Goal: Navigation & Orientation: Understand site structure

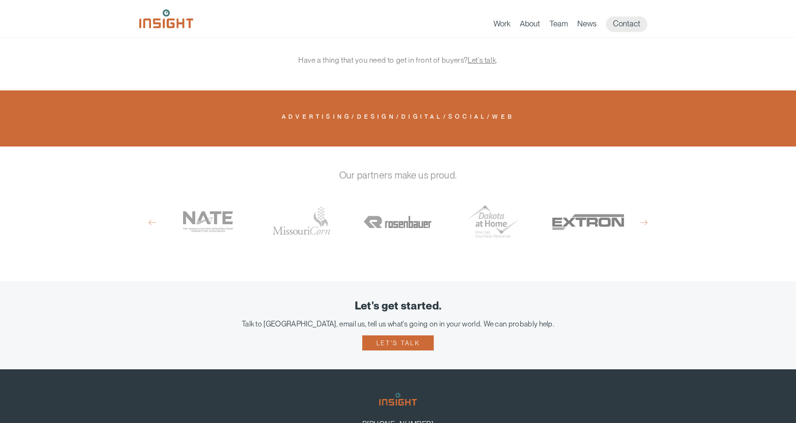
scroll to position [406, 0]
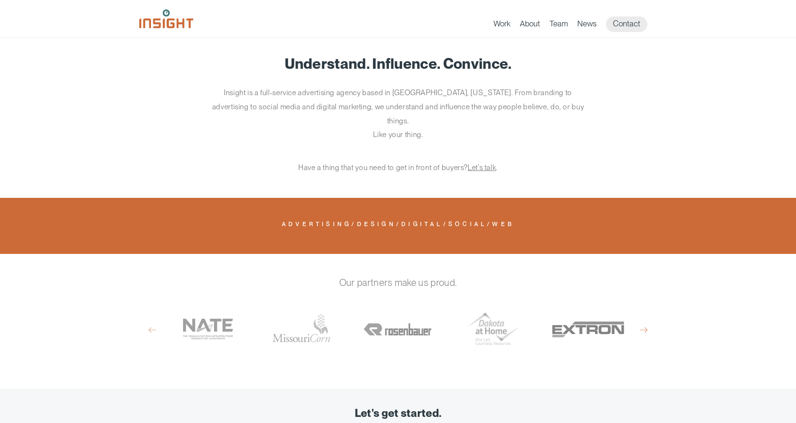
click at [644, 325] on button "Next" at bounding box center [644, 329] width 8 height 8
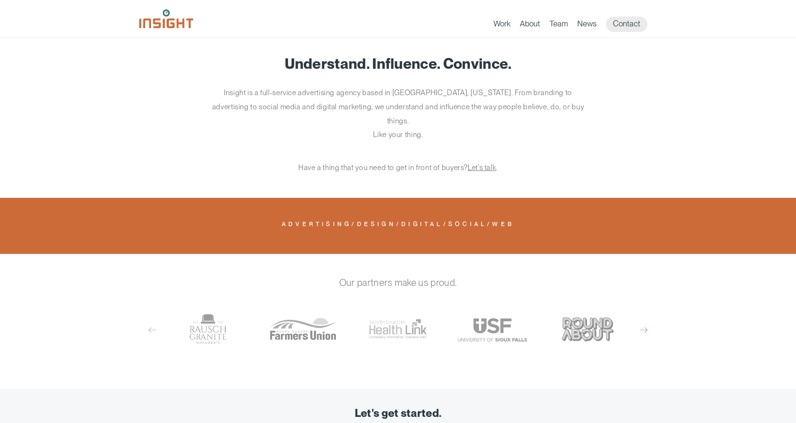
click at [644, 325] on button "Next" at bounding box center [644, 329] width 8 height 8
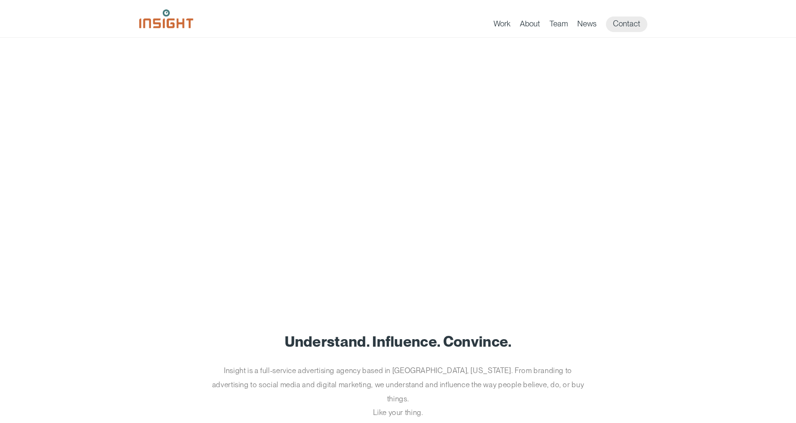
scroll to position [0, 0]
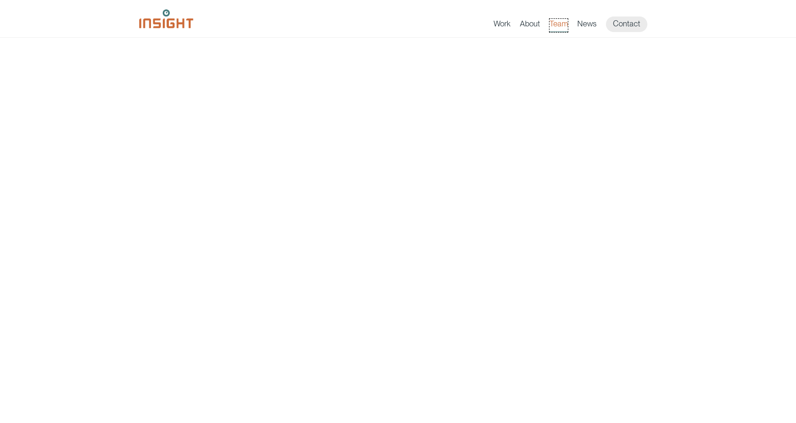
click at [560, 21] on link "Team" at bounding box center [559, 25] width 18 height 13
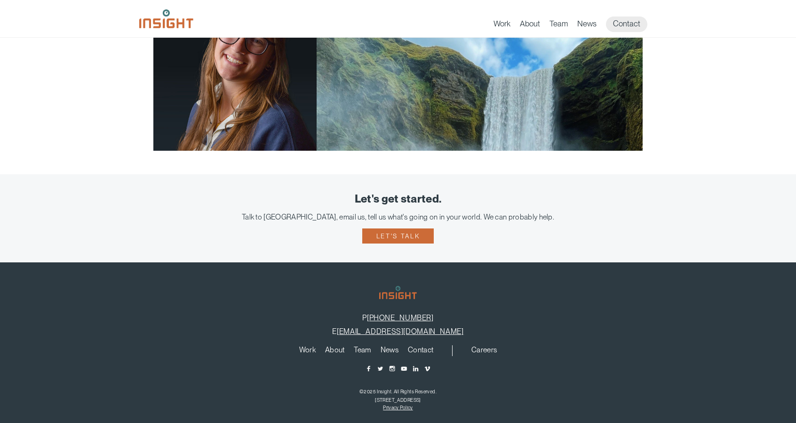
scroll to position [1836, 0]
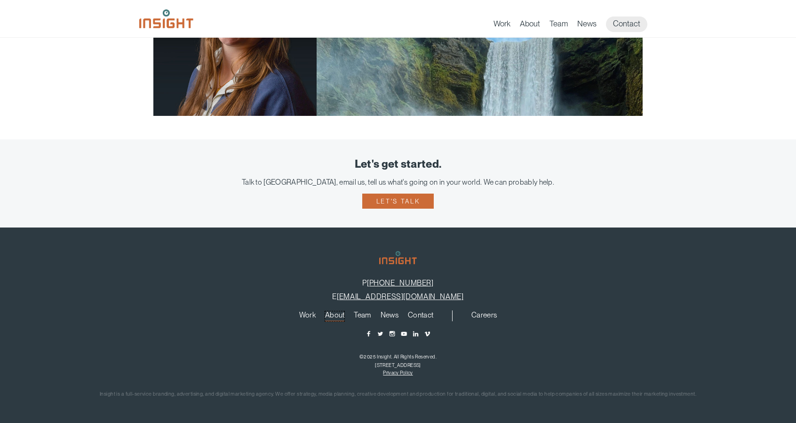
click at [330, 317] on link "About" at bounding box center [335, 316] width 20 height 10
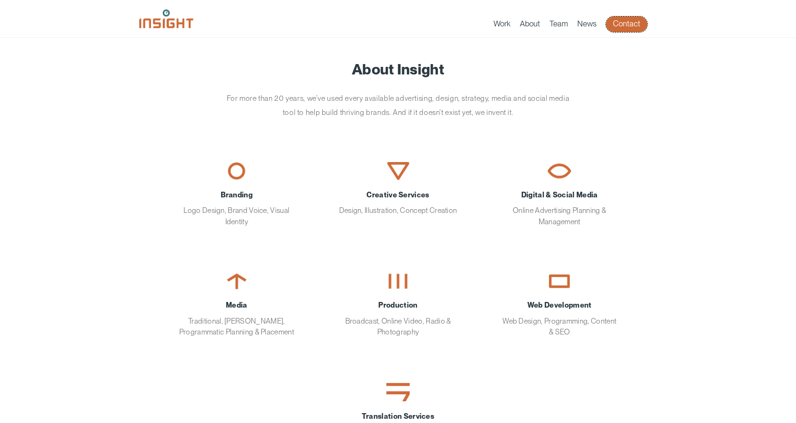
click at [625, 24] on link "Contact" at bounding box center [626, 24] width 41 height 16
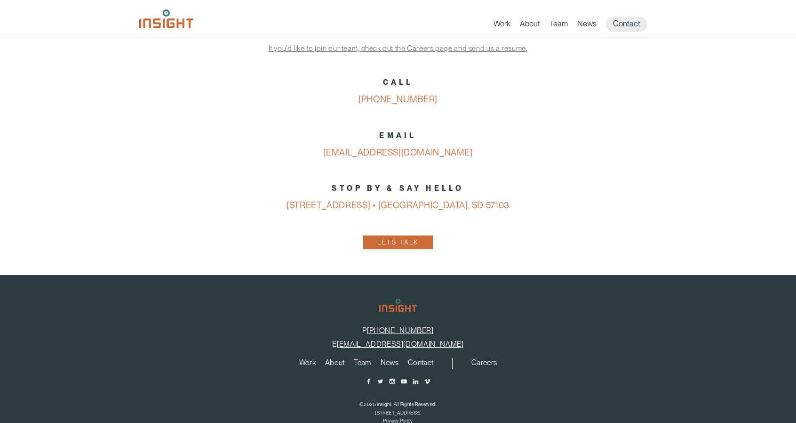
scroll to position [462, 0]
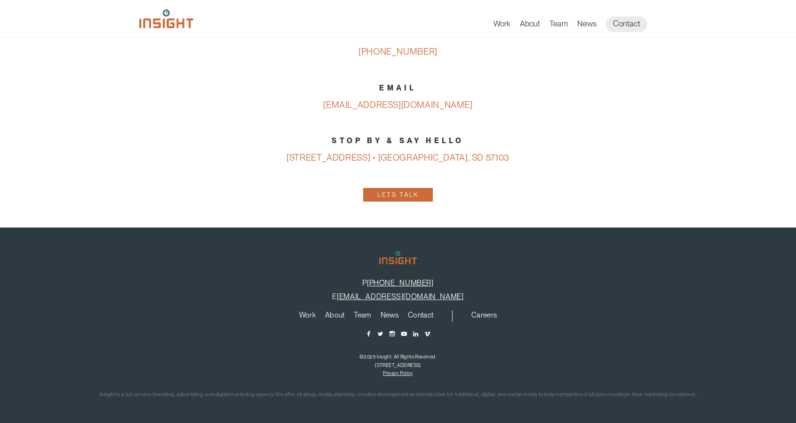
click at [683, 149] on main "Let’s get started. Talk to us, email us, tell us what’s going on in your world.…" at bounding box center [398, 2] width 796 height 842
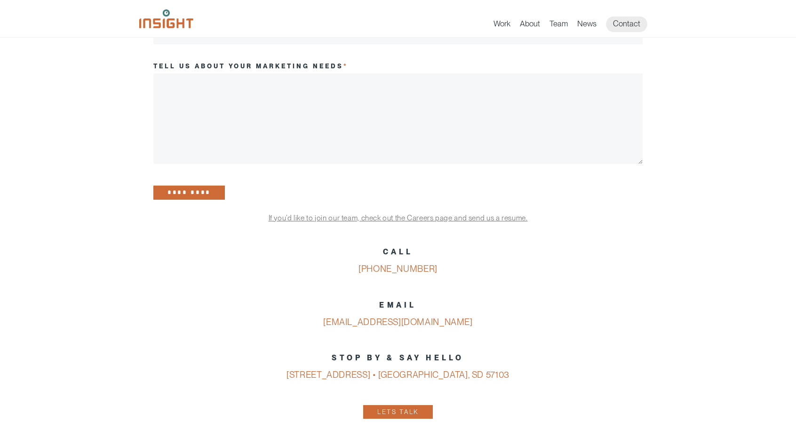
scroll to position [227, 0]
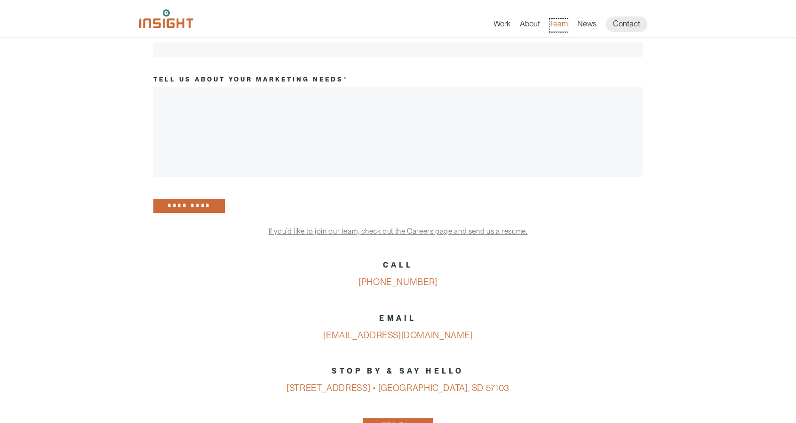
click at [559, 24] on link "Team" at bounding box center [559, 25] width 18 height 13
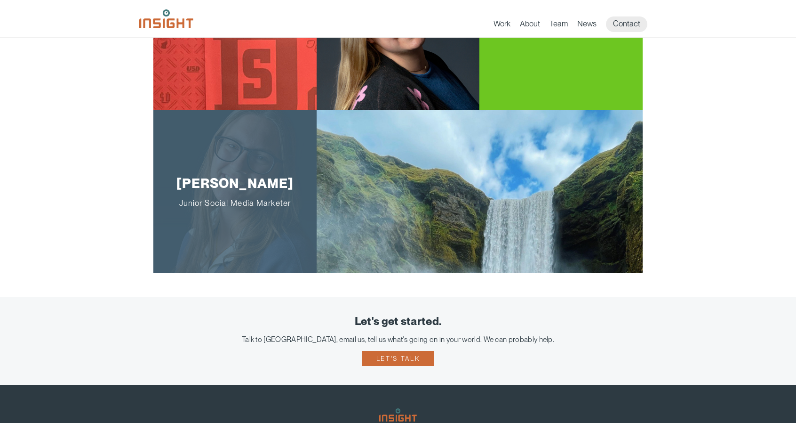
scroll to position [1694, 0]
